Goal: Task Accomplishment & Management: Manage account settings

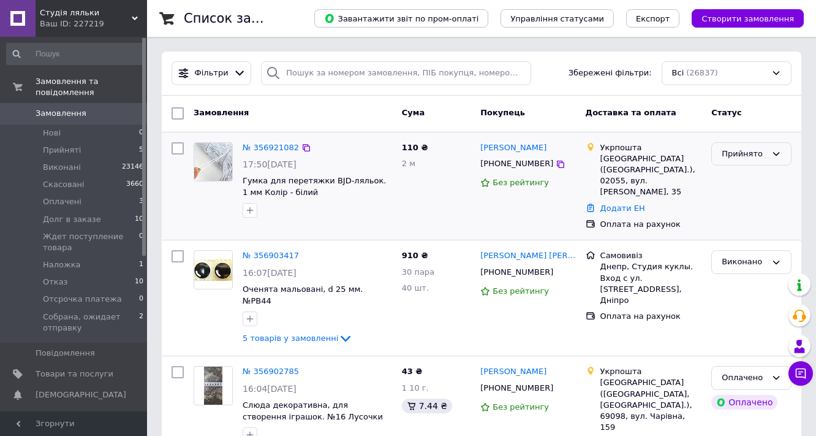
click at [755, 148] on div "Прийнято" at bounding box center [744, 154] width 45 height 13
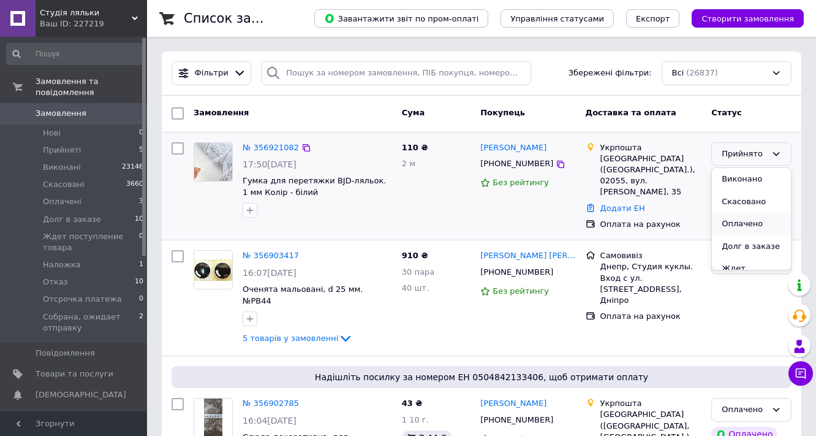
click at [727, 225] on li "Оплачено" at bounding box center [751, 224] width 79 height 23
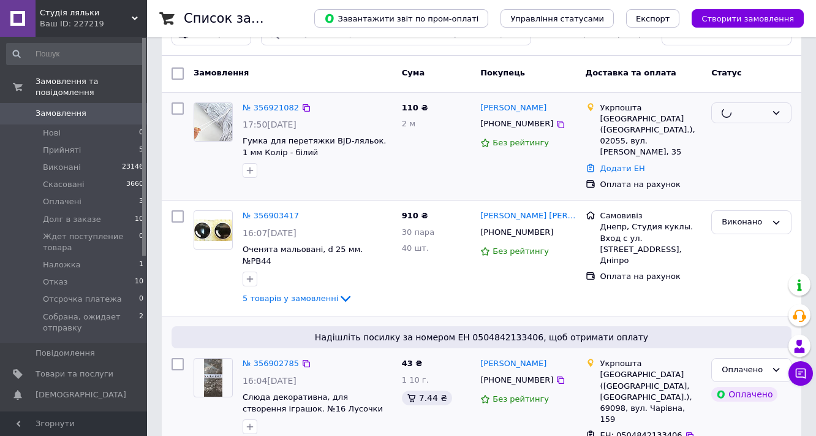
scroll to position [196, 0]
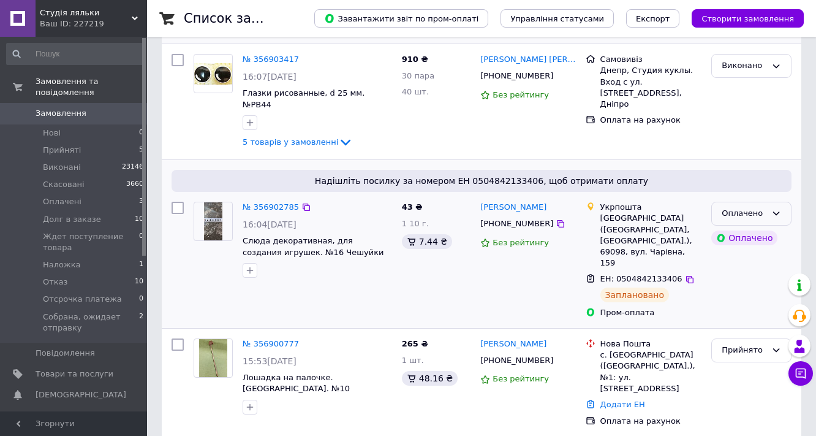
click at [743, 207] on div "Оплачено" at bounding box center [744, 213] width 45 height 13
click at [734, 250] on li "Виконано" at bounding box center [751, 261] width 79 height 23
